Goal: Information Seeking & Learning: Learn about a topic

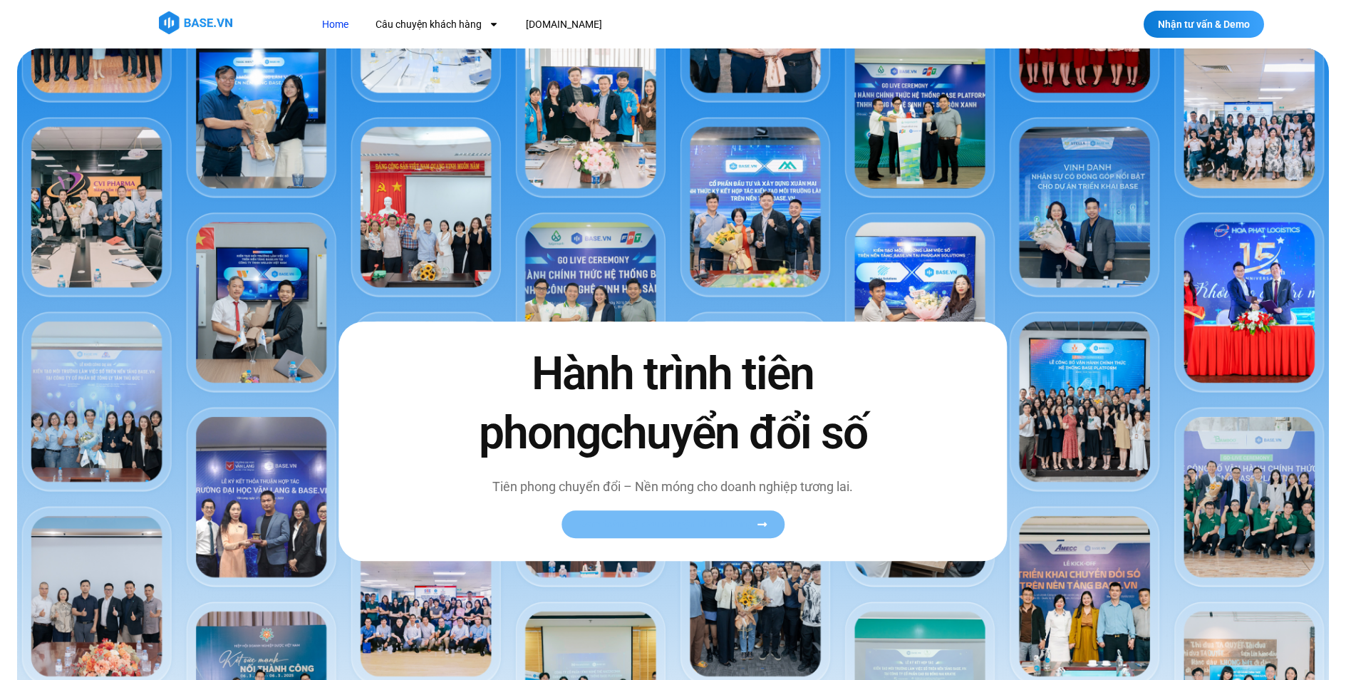
click at [710, 519] on span "Xem toàn bộ câu chuyện khách hàng" at bounding box center [666, 524] width 175 height 11
click at [696, 521] on span "Xem toàn bộ câu chuyện khách hàng" at bounding box center [666, 524] width 175 height 11
click at [760, 528] on icon at bounding box center [762, 524] width 11 height 11
click at [442, 21] on link "Câu chuyện khách hàng" at bounding box center [437, 24] width 145 height 26
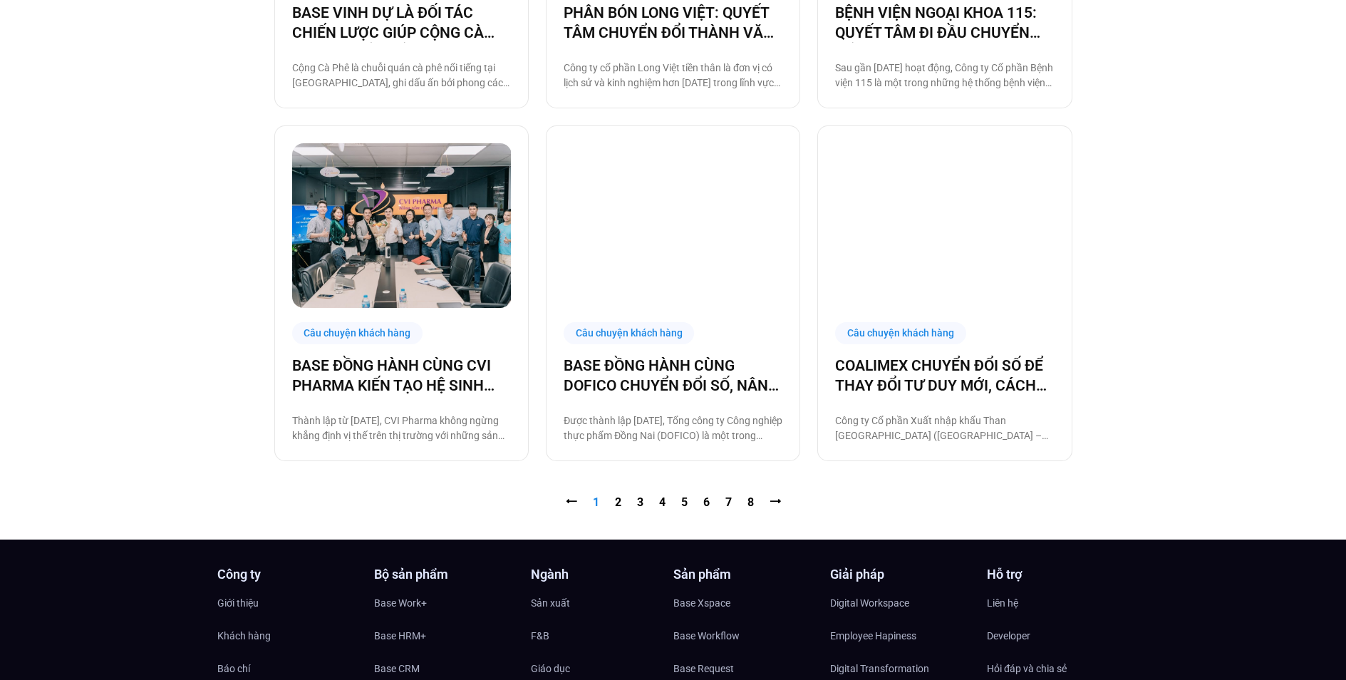
scroll to position [1497, 0]
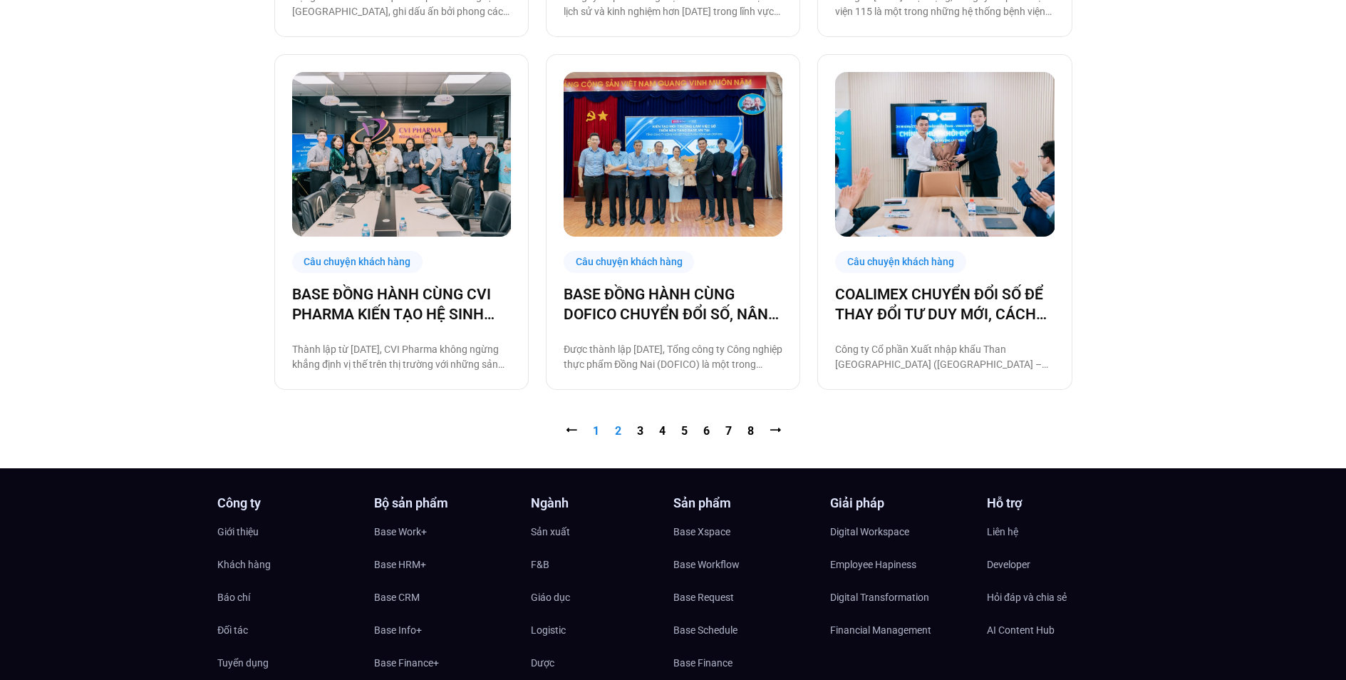
click at [616, 434] on link "Trang 2" at bounding box center [618, 431] width 6 height 14
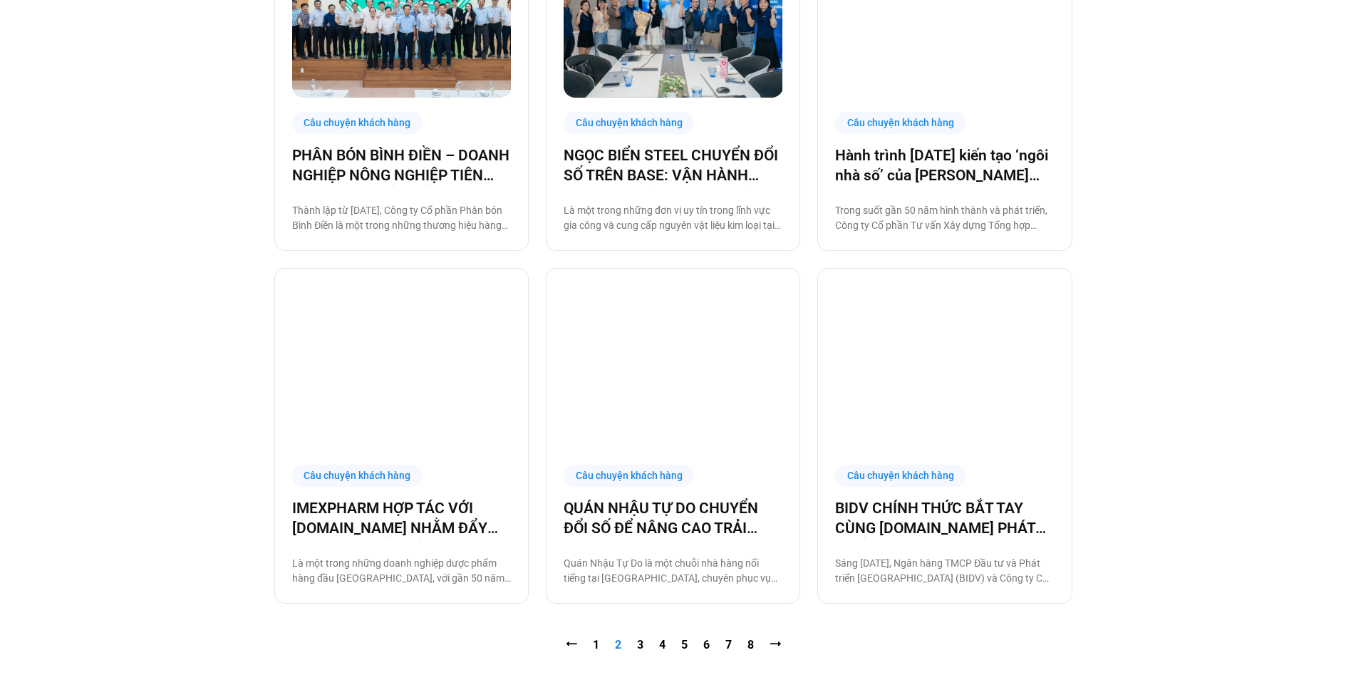
scroll to position [1354, 0]
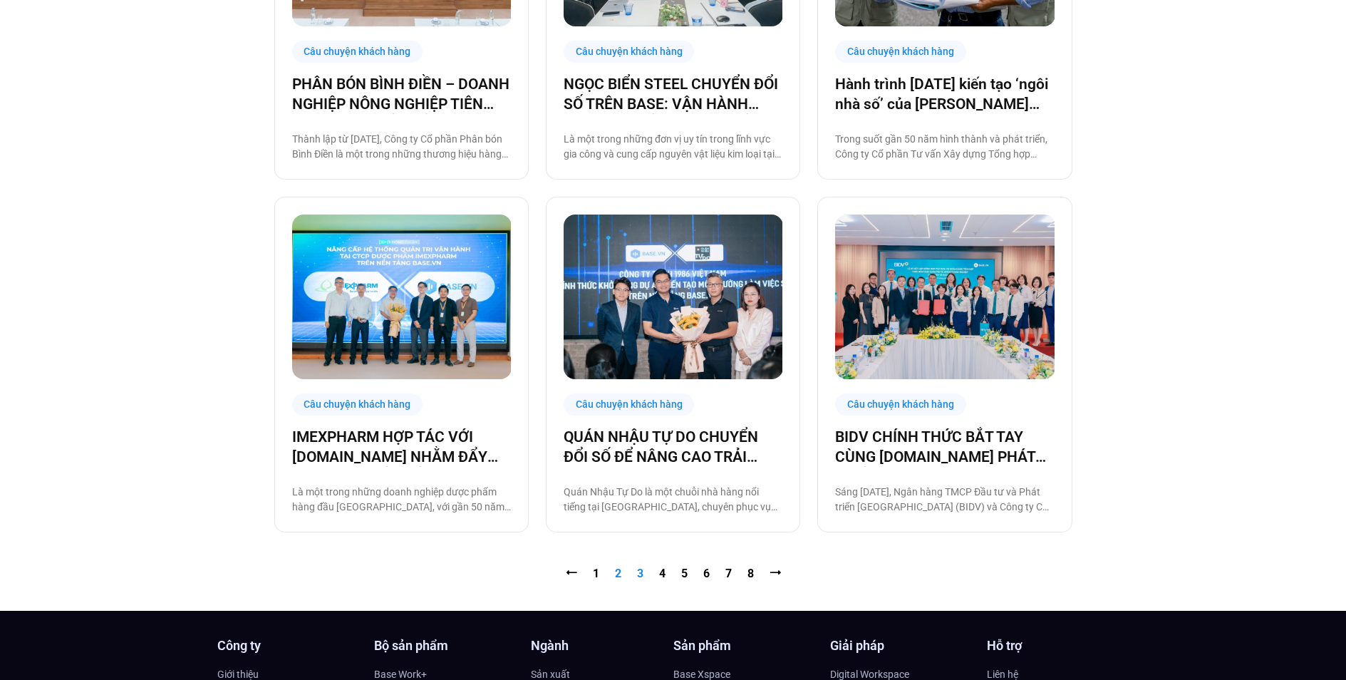
click at [639, 574] on link "Trang 3" at bounding box center [640, 574] width 6 height 14
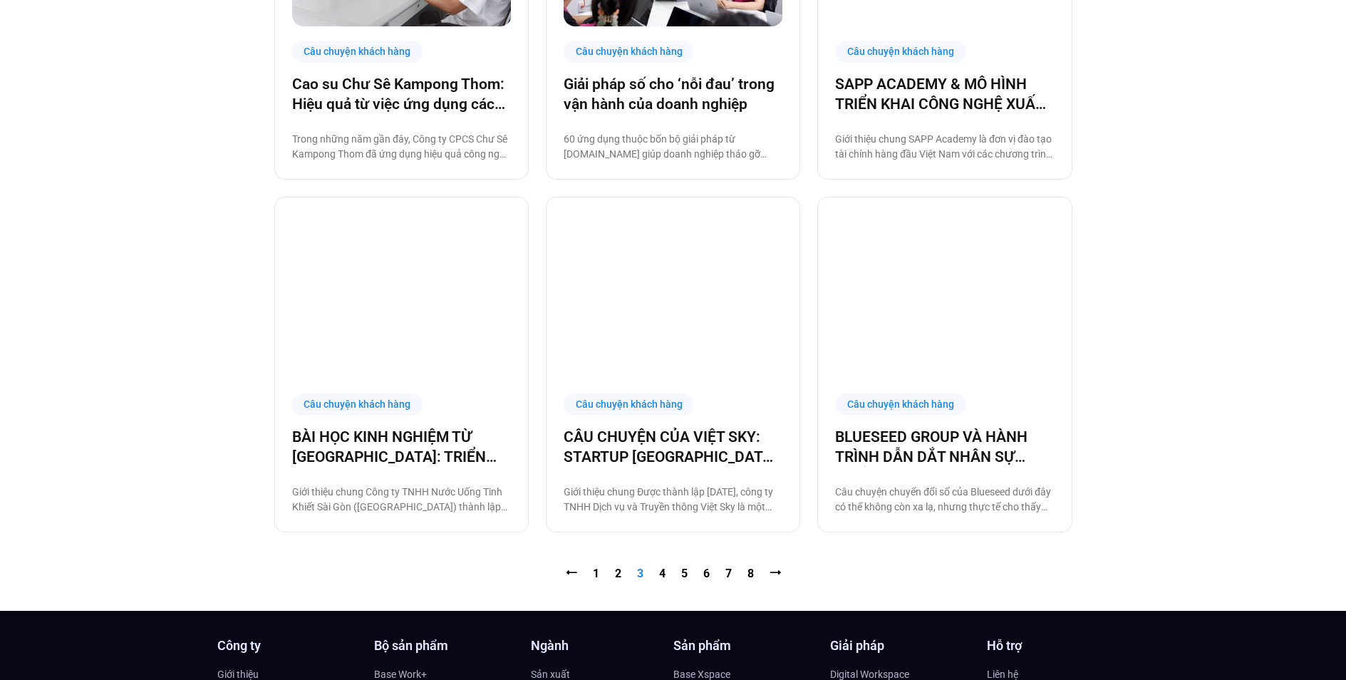
scroll to position [1568, 0]
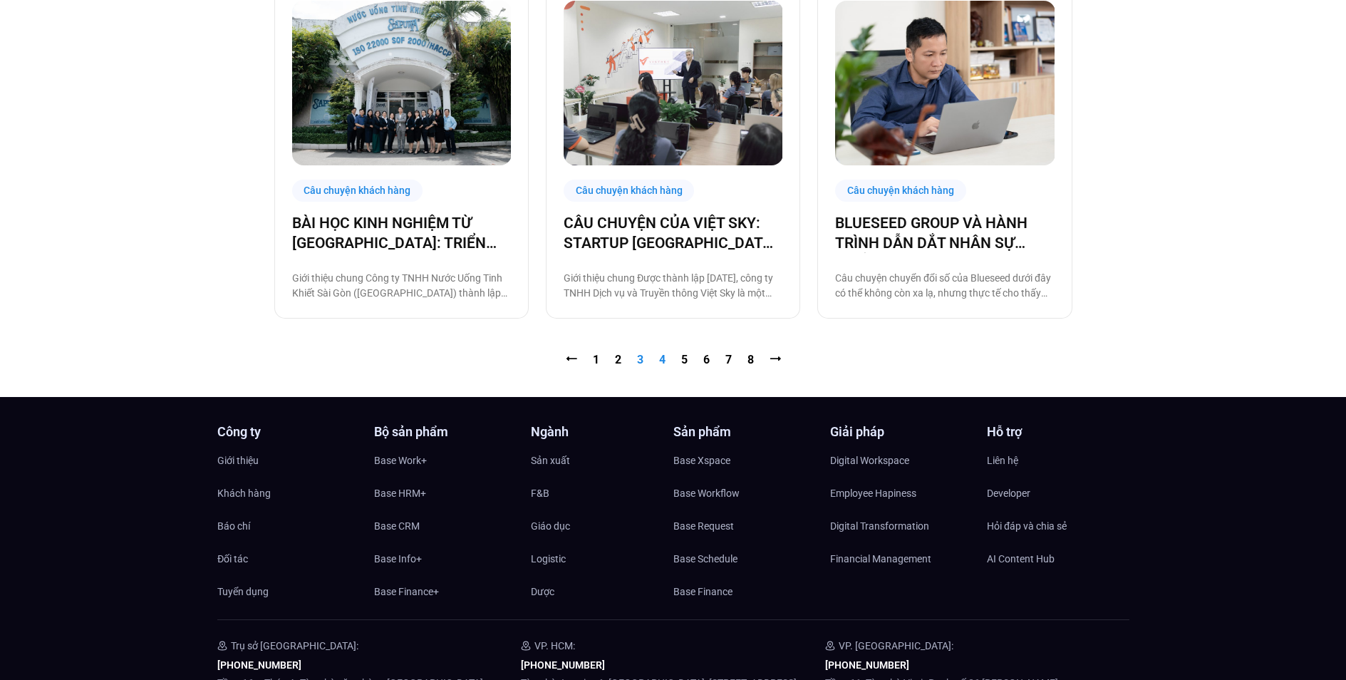
click at [661, 360] on link "Trang 4" at bounding box center [662, 360] width 6 height 14
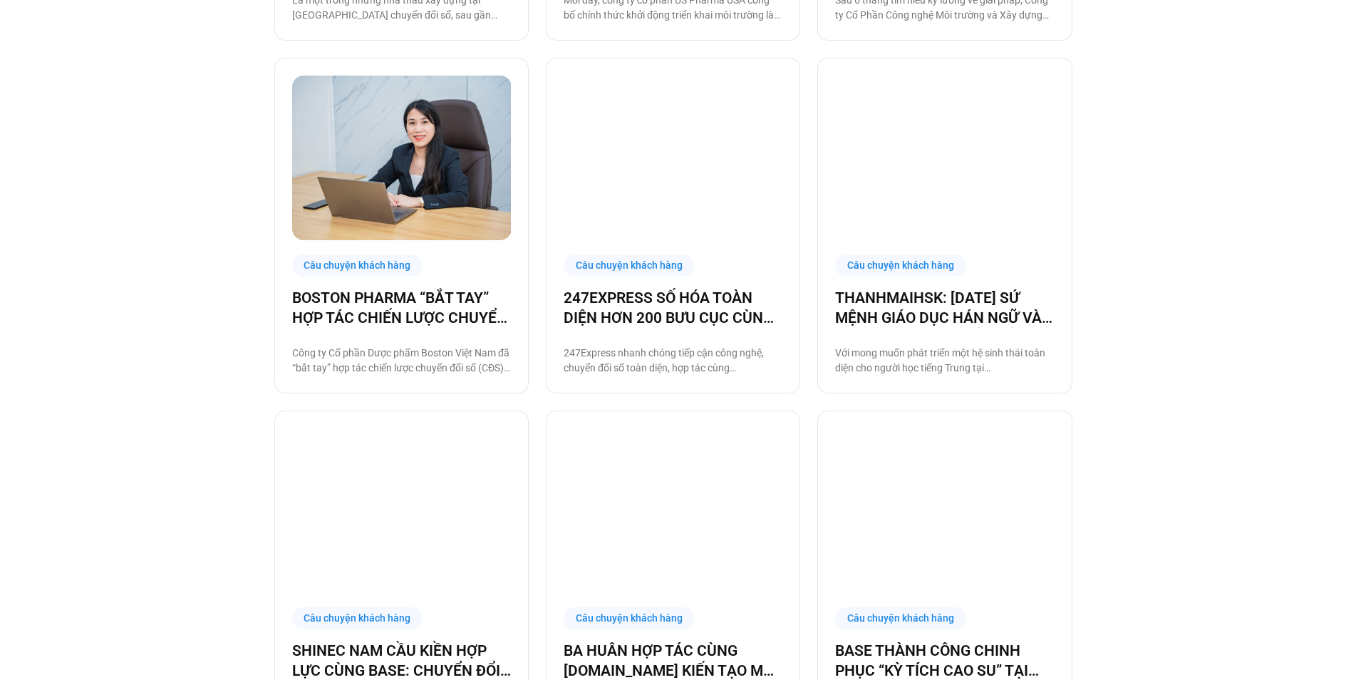
scroll to position [1425, 0]
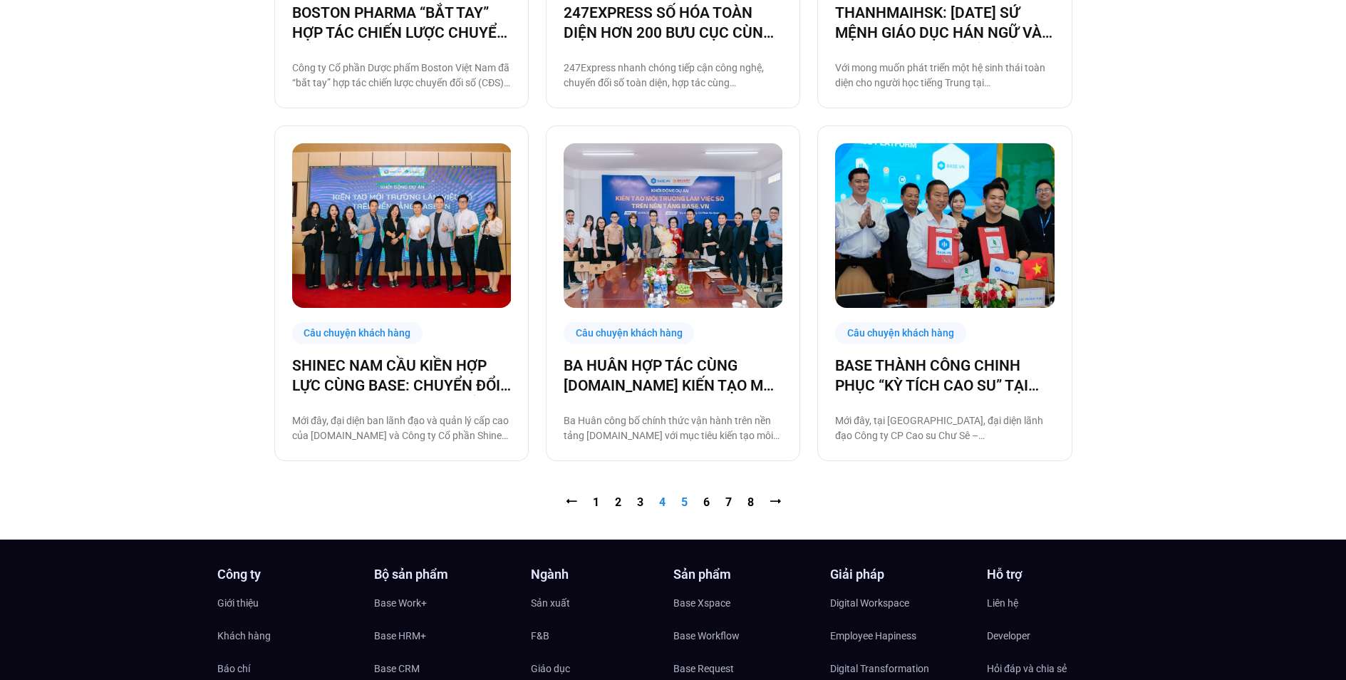
click at [683, 503] on link "Trang 5" at bounding box center [684, 502] width 6 height 14
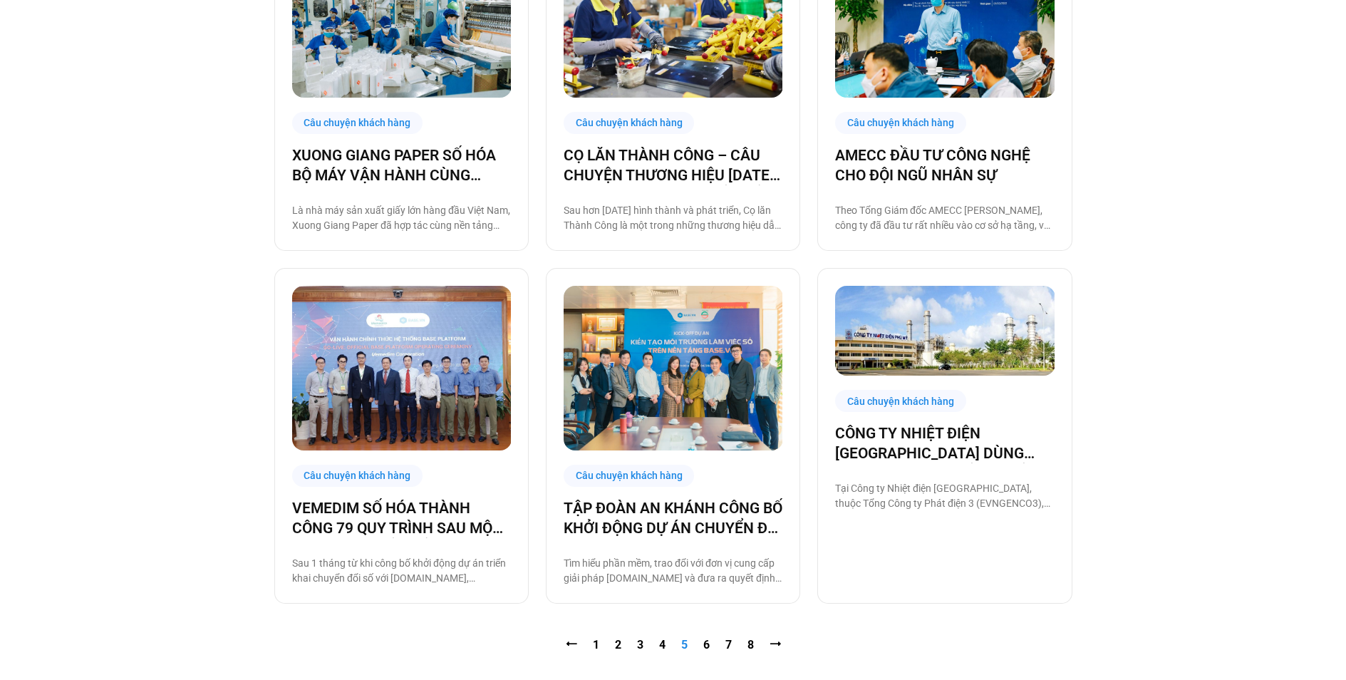
scroll to position [1568, 0]
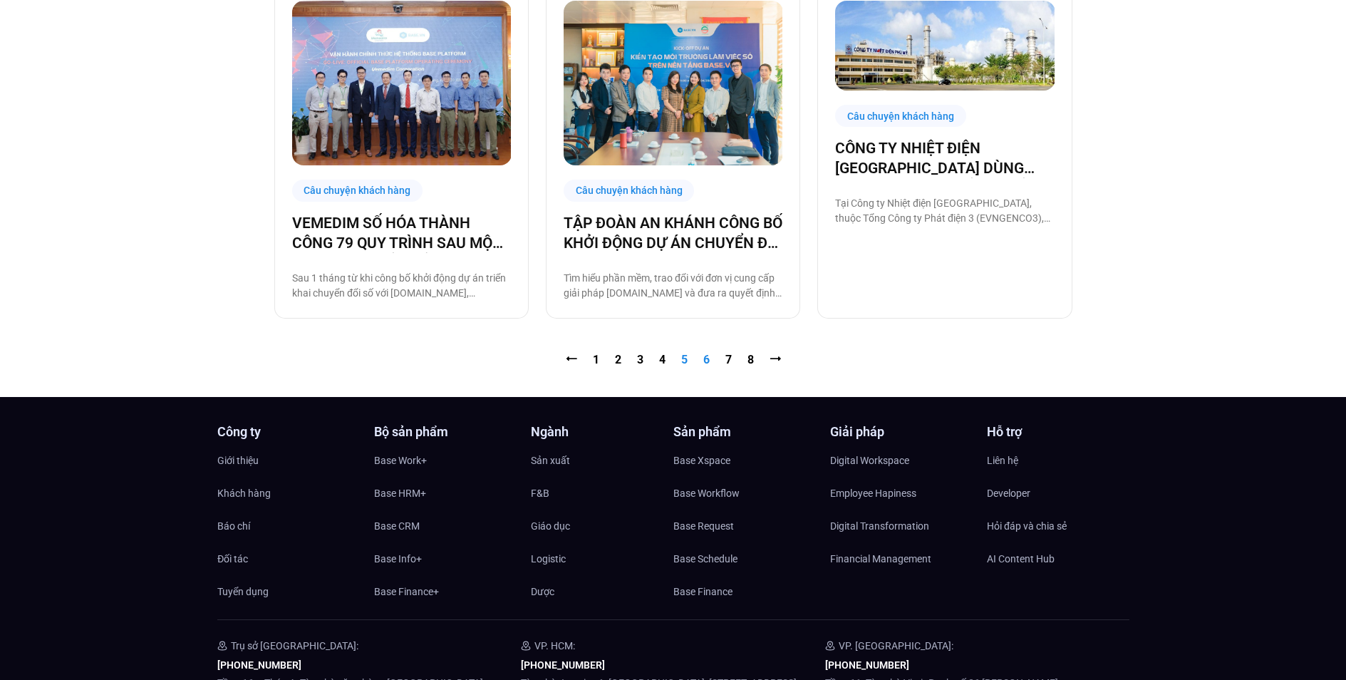
click at [704, 364] on link "Trang 6" at bounding box center [706, 360] width 6 height 14
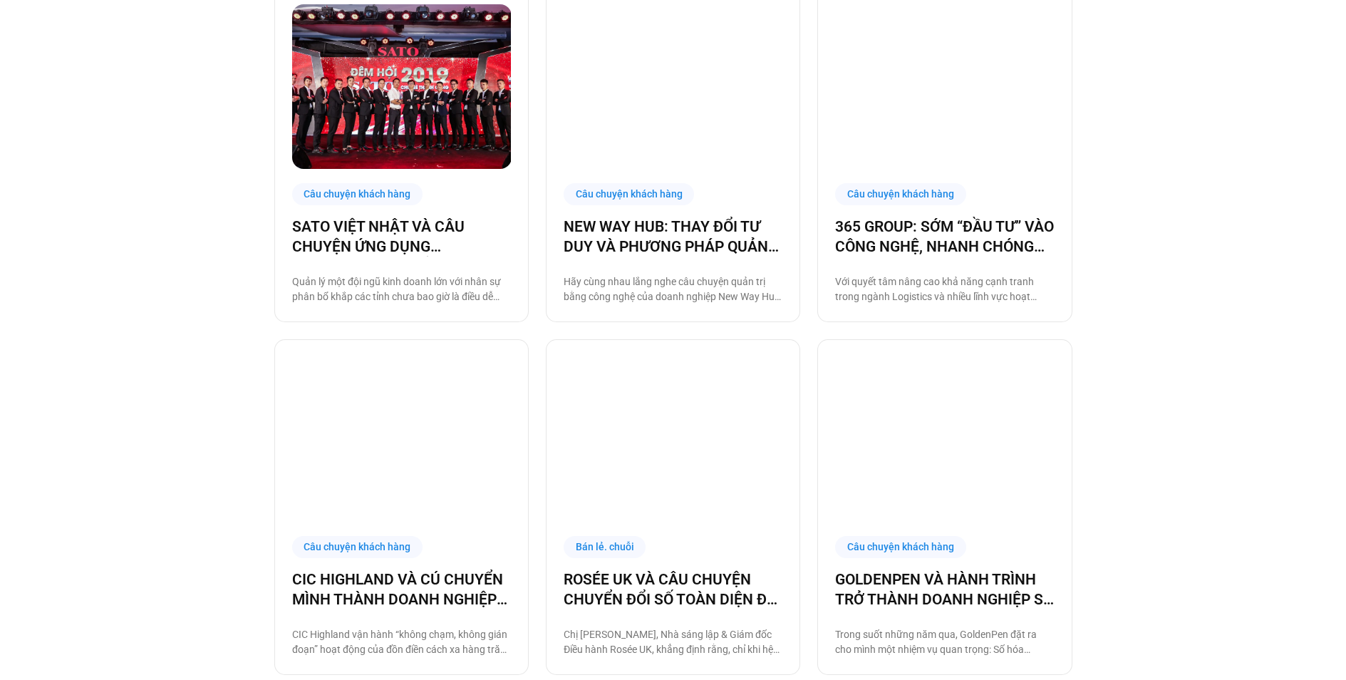
scroll to position [1354, 0]
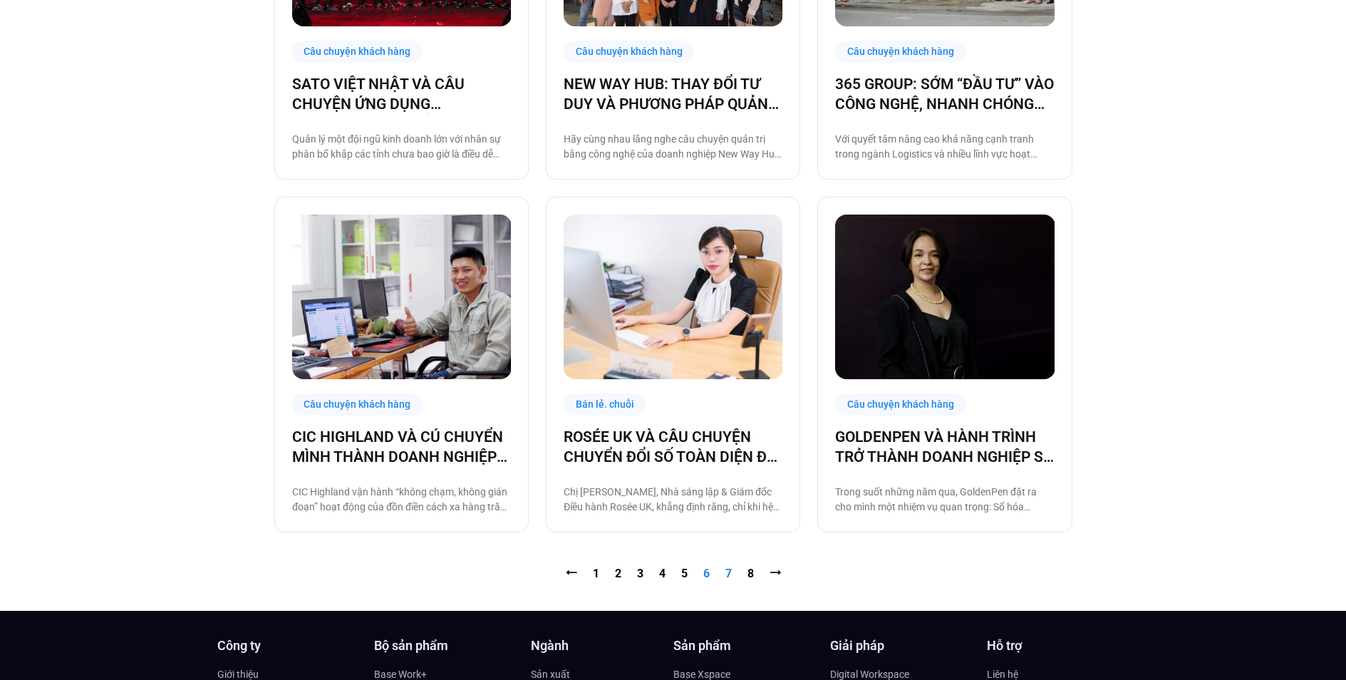
click at [727, 576] on link "Trang 7" at bounding box center [728, 574] width 6 height 14
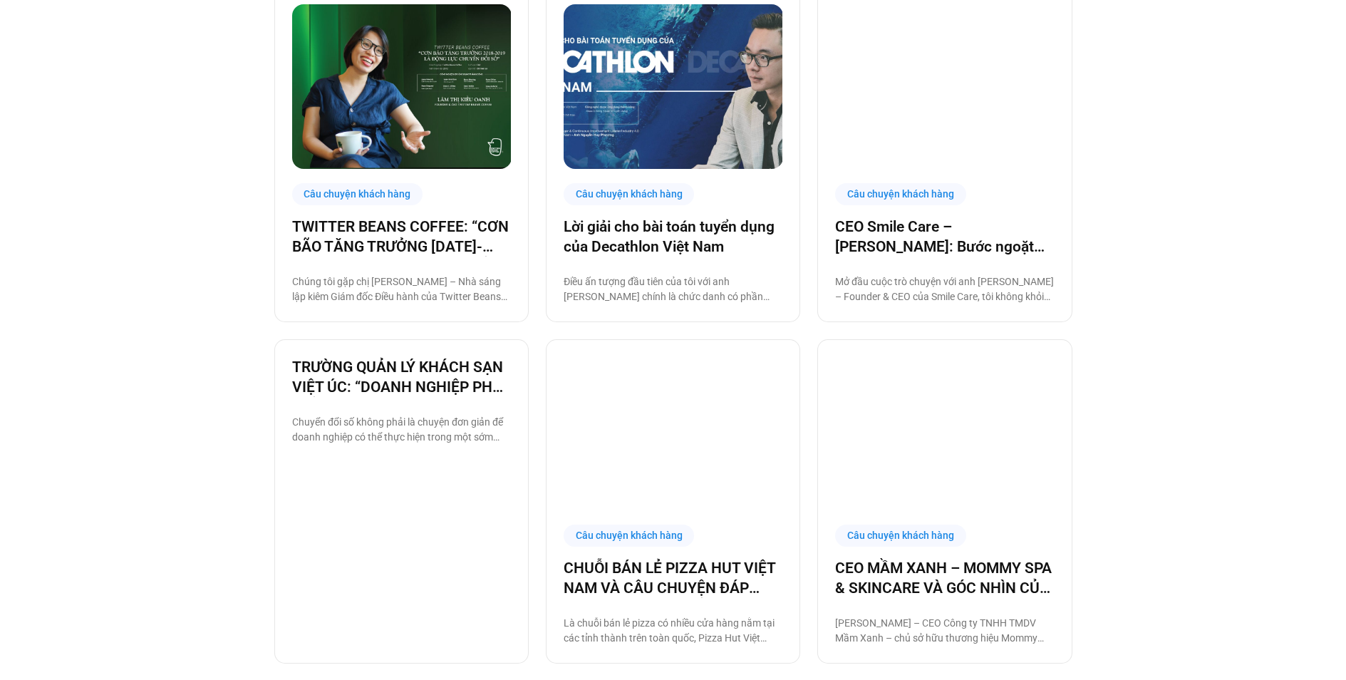
scroll to position [1354, 0]
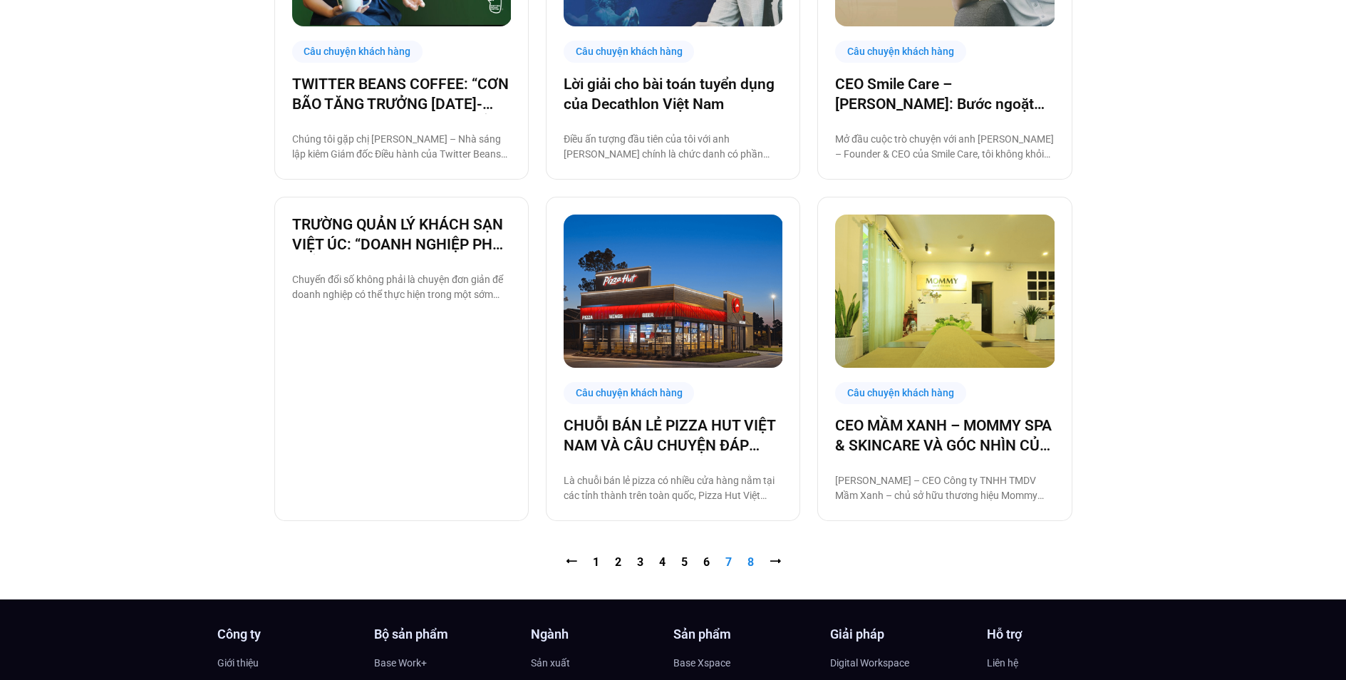
click at [752, 563] on link "Trang 8" at bounding box center [751, 562] width 6 height 14
